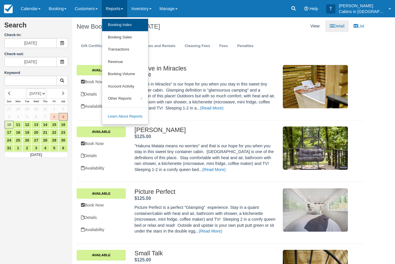
click at [141, 22] on link "Booking Index" at bounding box center [125, 25] width 46 height 12
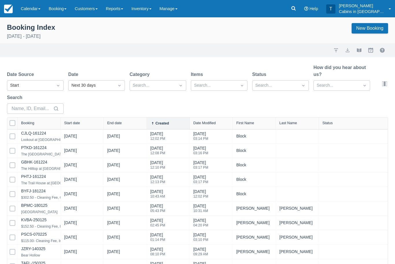
select select "25"
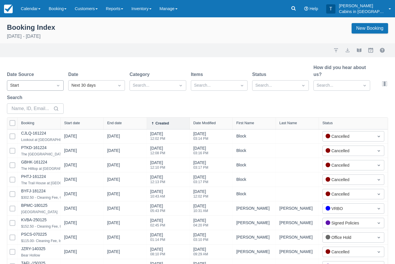
click at [57, 87] on icon "Dropdown icon" at bounding box center [58, 86] width 6 height 6
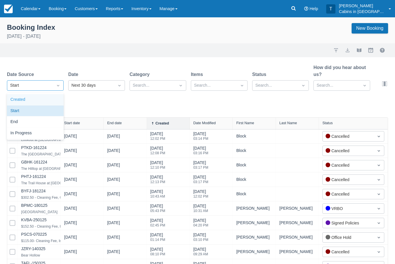
click at [44, 101] on div "Created" at bounding box center [35, 99] width 57 height 11
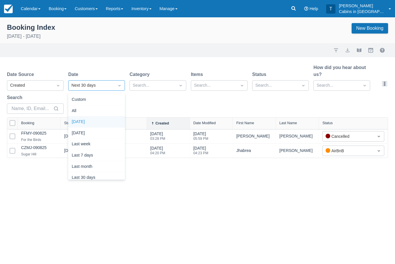
click at [104, 121] on div "Today" at bounding box center [96, 121] width 57 height 11
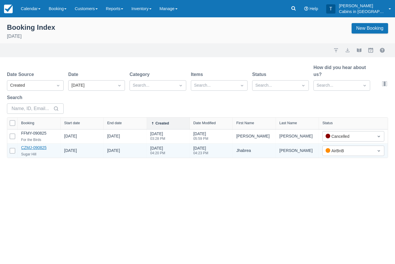
click at [41, 150] on link "CZMJ-090825" at bounding box center [33, 147] width 25 height 5
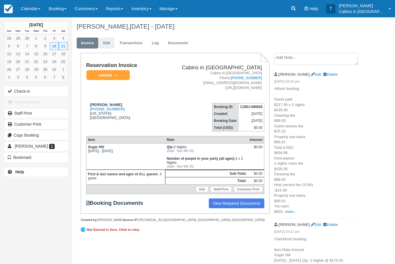
click at [109, 41] on link "Edit" at bounding box center [107, 43] width 16 height 11
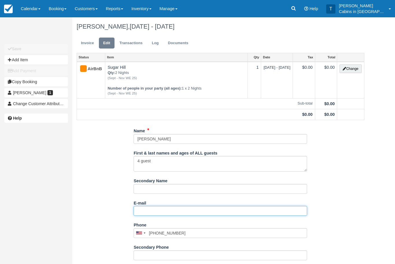
click at [162, 208] on input "E-mail" at bounding box center [219, 211] width 173 height 10
click at [145, 207] on input "E-mail" at bounding box center [219, 211] width 173 height 10
paste input "mailto:jhabreajn@gmail.com"
click at [148, 211] on input "mailto:jhabreajn@gmail.com" at bounding box center [219, 211] width 173 height 10
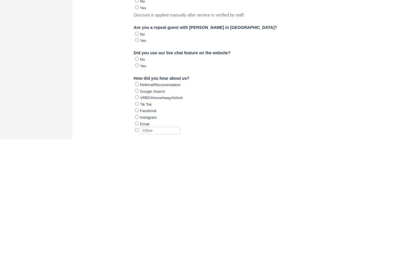
scroll to position [347, 0]
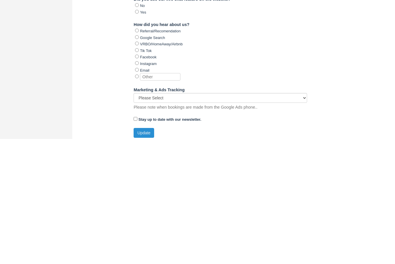
type input "[EMAIL_ADDRESS][DOMAIN_NAME]"
click at [152, 253] on button "Update" at bounding box center [143, 258] width 21 height 10
type input "+12564831660"
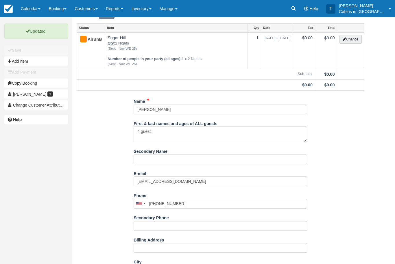
scroll to position [0, 0]
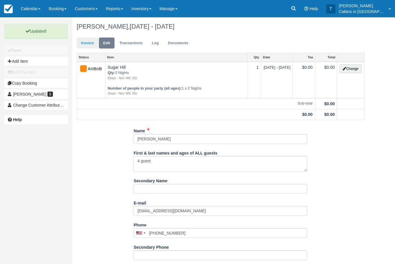
click at [90, 44] on link "Invoice" at bounding box center [88, 43] width 22 height 11
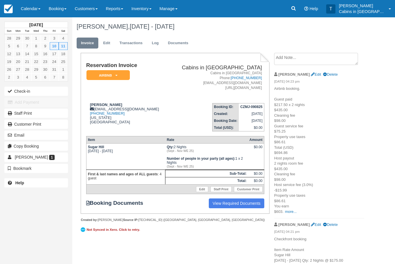
click at [123, 75] on em "AirBnB" at bounding box center [107, 75] width 43 height 10
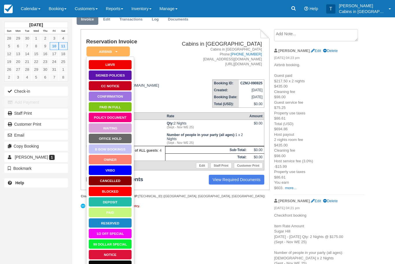
scroll to position [46, 0]
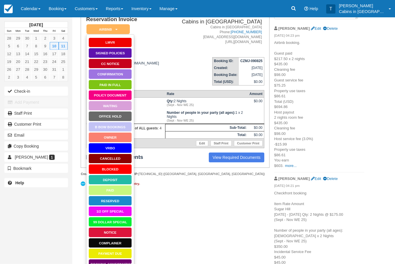
click at [123, 264] on link "Booking Confirmation" at bounding box center [109, 264] width 43 height 10
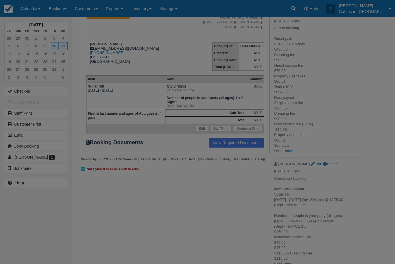
scroll to position [65, 0]
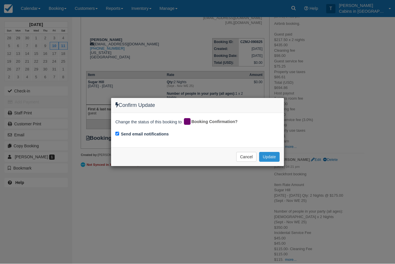
click at [274, 156] on button "Update" at bounding box center [269, 157] width 21 height 10
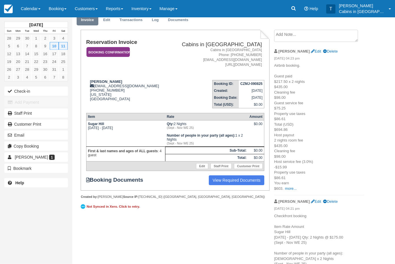
scroll to position [0, 0]
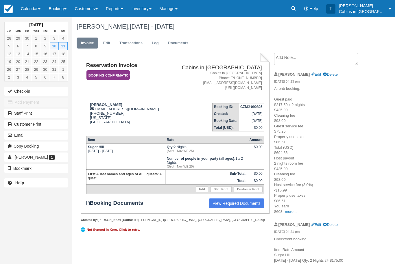
click at [125, 74] on em "Booking Confirmation" at bounding box center [107, 75] width 43 height 10
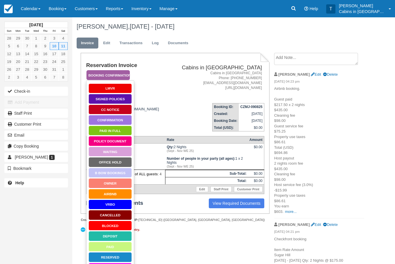
click at [124, 140] on link "Policy Document" at bounding box center [109, 141] width 43 height 10
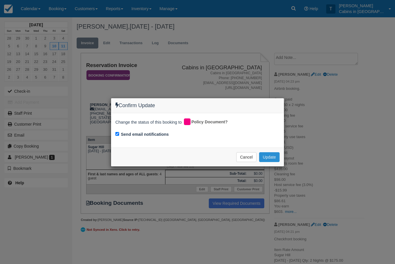
click at [274, 157] on button "Update" at bounding box center [269, 157] width 21 height 10
